Goal: Information Seeking & Learning: Learn about a topic

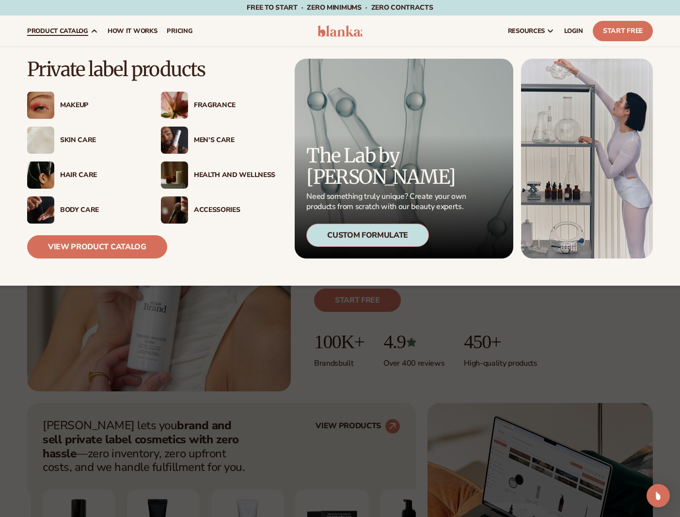
click at [52, 37] on link "product catalog" at bounding box center [62, 31] width 80 height 31
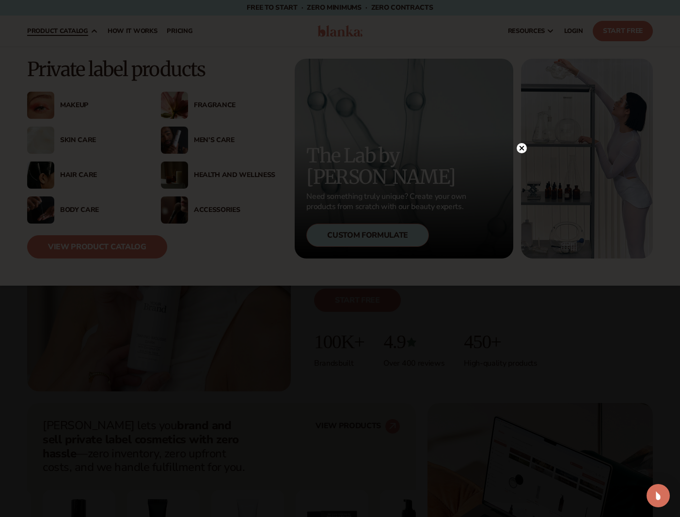
click at [67, 106] on div at bounding box center [340, 258] width 680 height 517
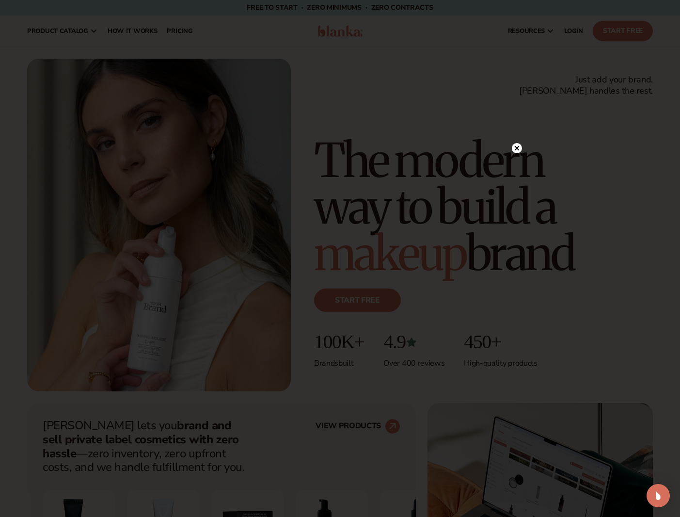
click at [515, 148] on circle at bounding box center [517, 148] width 10 height 10
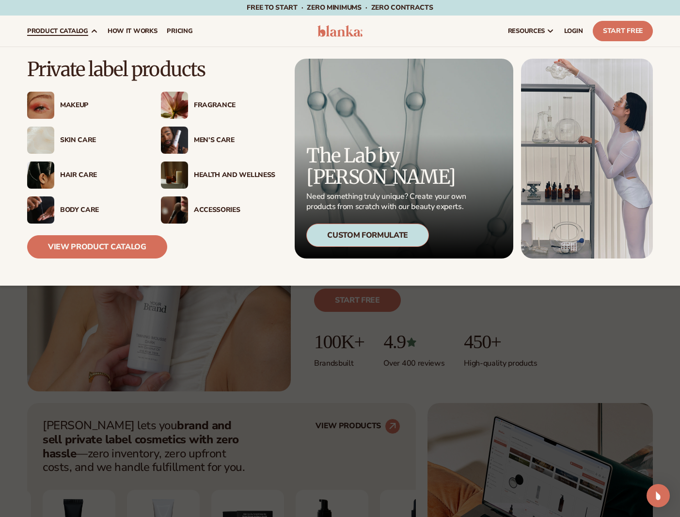
click at [51, 105] on img at bounding box center [40, 105] width 27 height 27
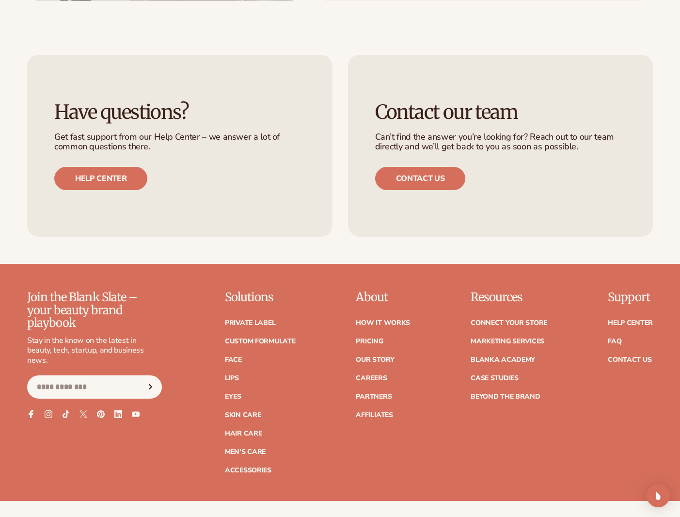
scroll to position [943, 0]
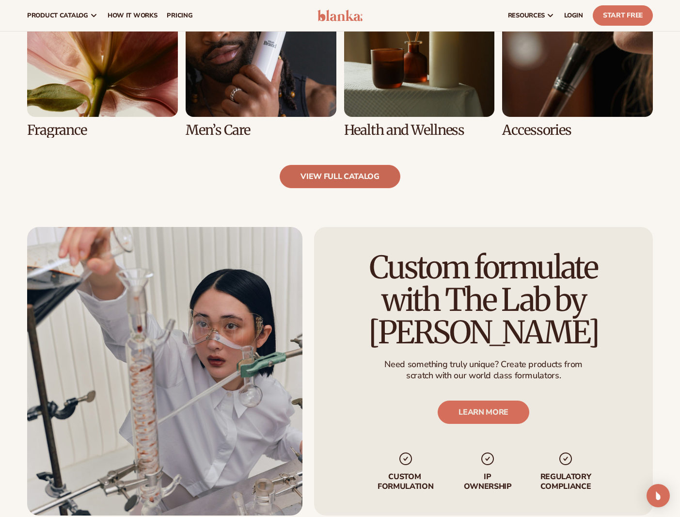
click at [340, 180] on link "view full catalog" at bounding box center [340, 176] width 121 height 23
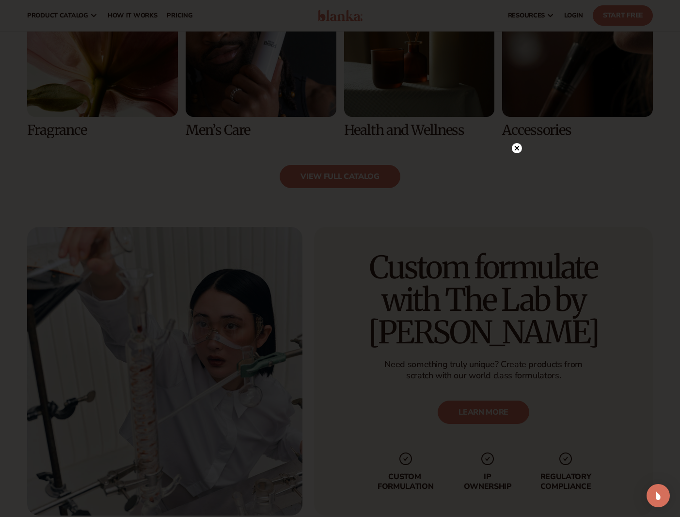
click at [513, 152] on icon at bounding box center [517, 148] width 10 height 10
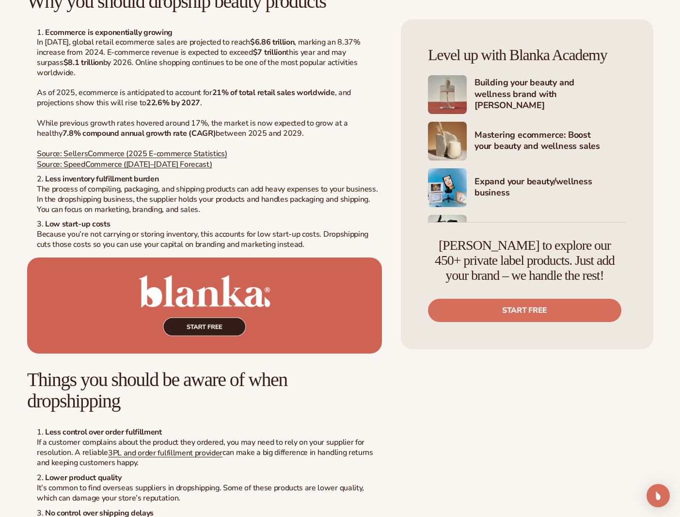
scroll to position [1397, 0]
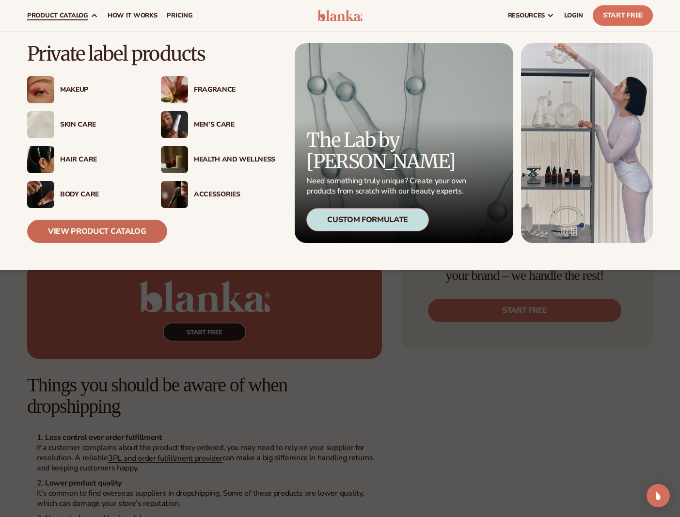
click at [101, 232] on link "View Product Catalog" at bounding box center [97, 231] width 140 height 23
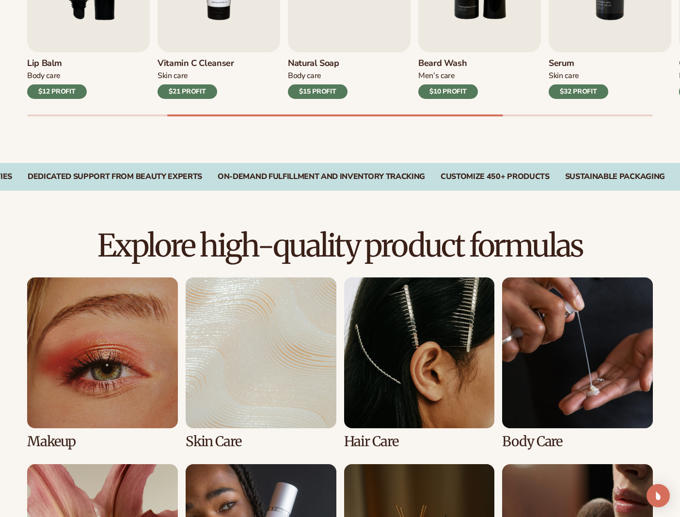
scroll to position [750, 0]
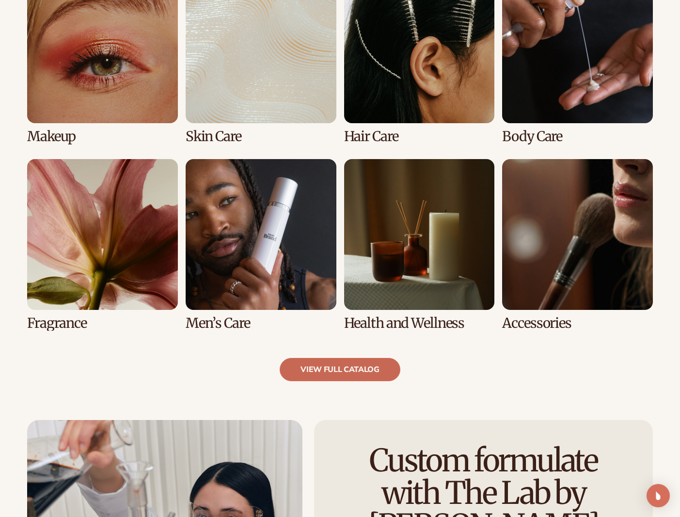
click at [362, 372] on link "view full catalog" at bounding box center [340, 369] width 121 height 23
